Goal: Task Accomplishment & Management: Manage account settings

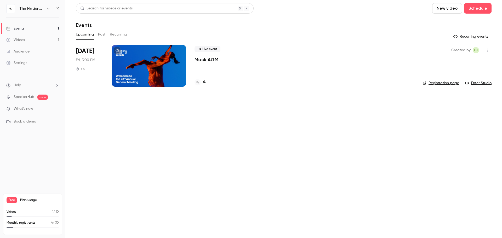
click at [148, 61] on div at bounding box center [149, 66] width 75 height 42
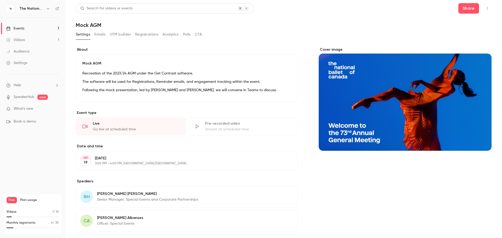
click at [145, 35] on button "Registrations" at bounding box center [146, 34] width 23 height 8
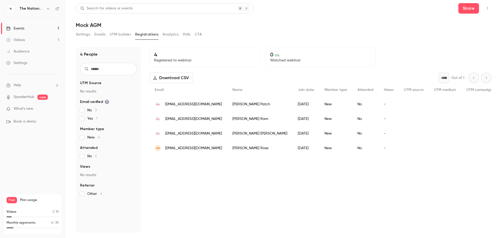
click at [37, 28] on link "Events 1" at bounding box center [32, 29] width 65 height 12
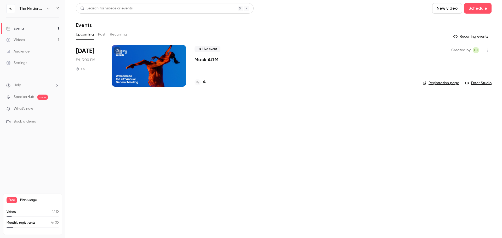
click at [31, 109] on span "What's new" at bounding box center [24, 108] width 20 height 5
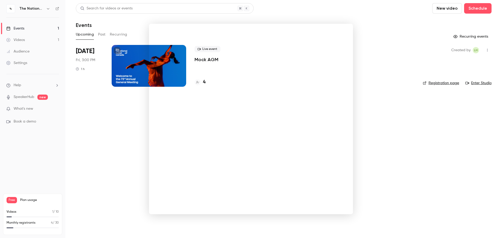
click at [47, 150] on div at bounding box center [251, 119] width 502 height 238
